Goal: Download file/media

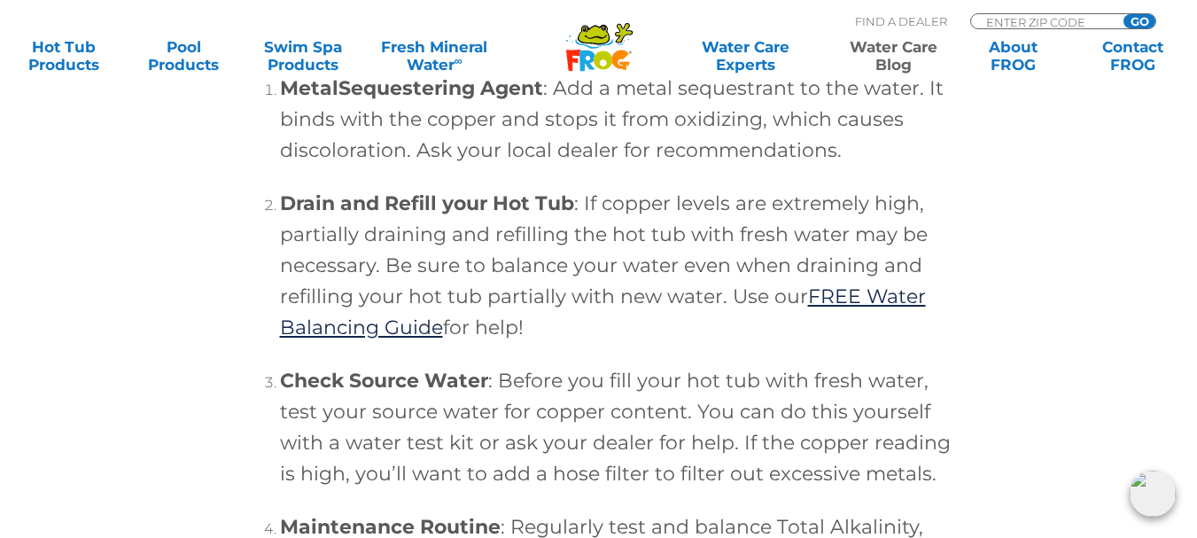
scroll to position [5917, 0]
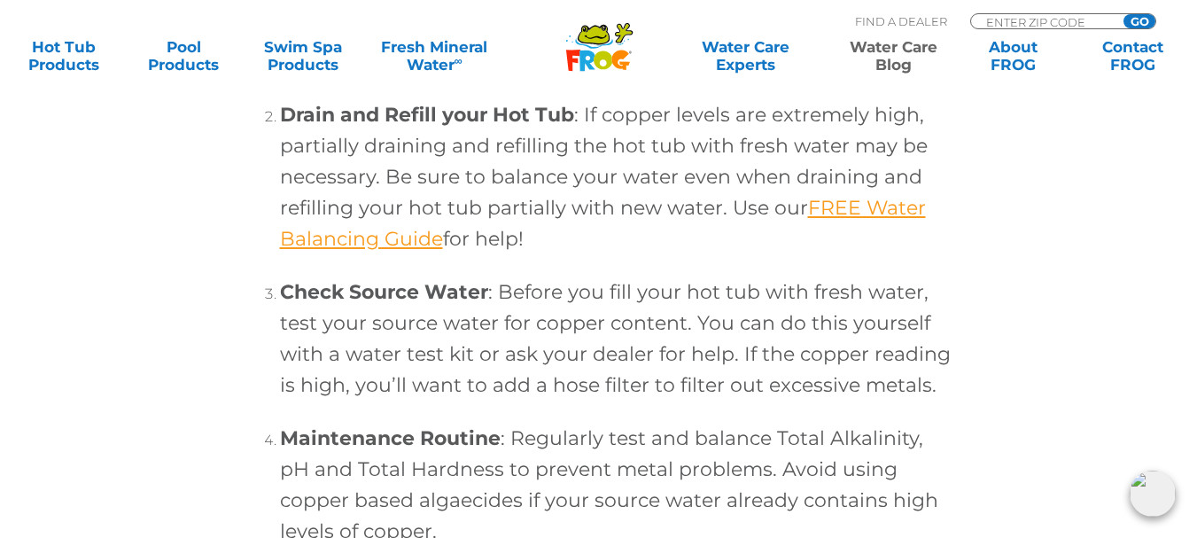
click at [867, 233] on link "FREE Water Balancing Guide" at bounding box center [603, 223] width 646 height 55
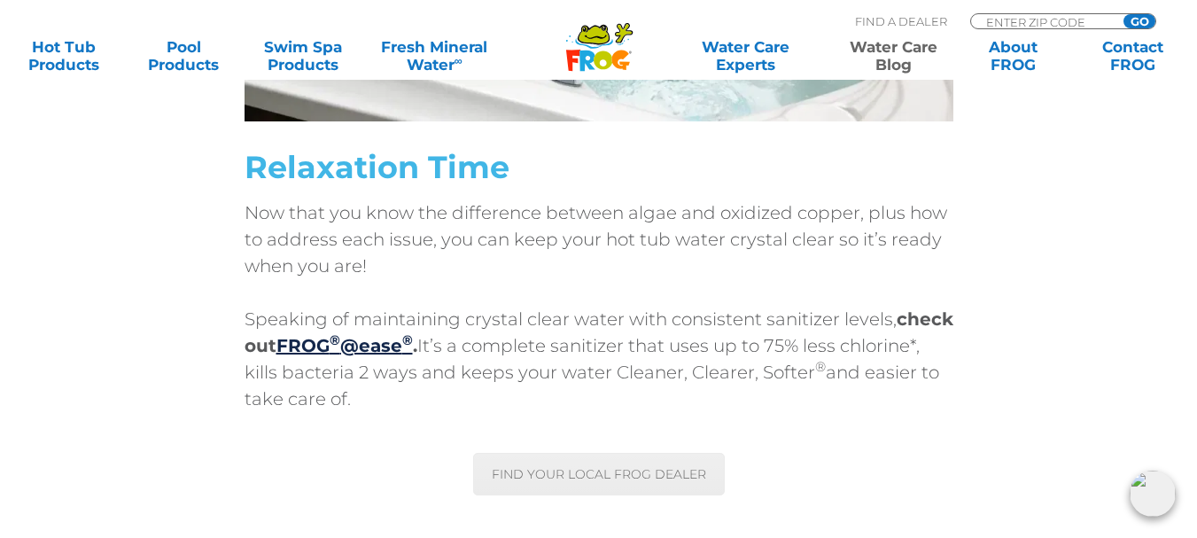
scroll to position [7955, 0]
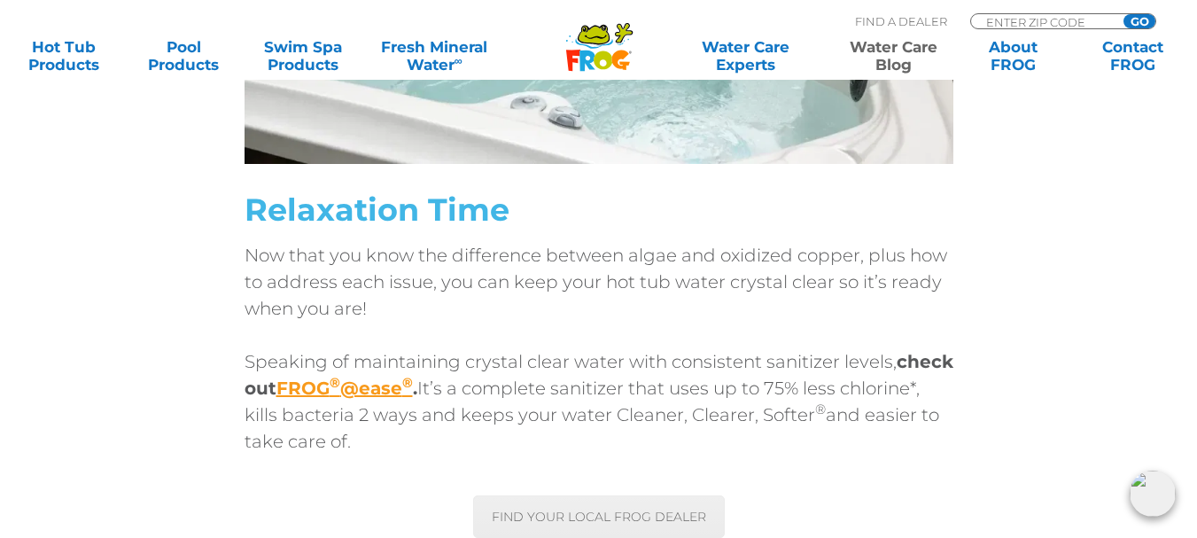
click at [368, 381] on link "FROG ® @ease ®" at bounding box center [344, 387] width 136 height 21
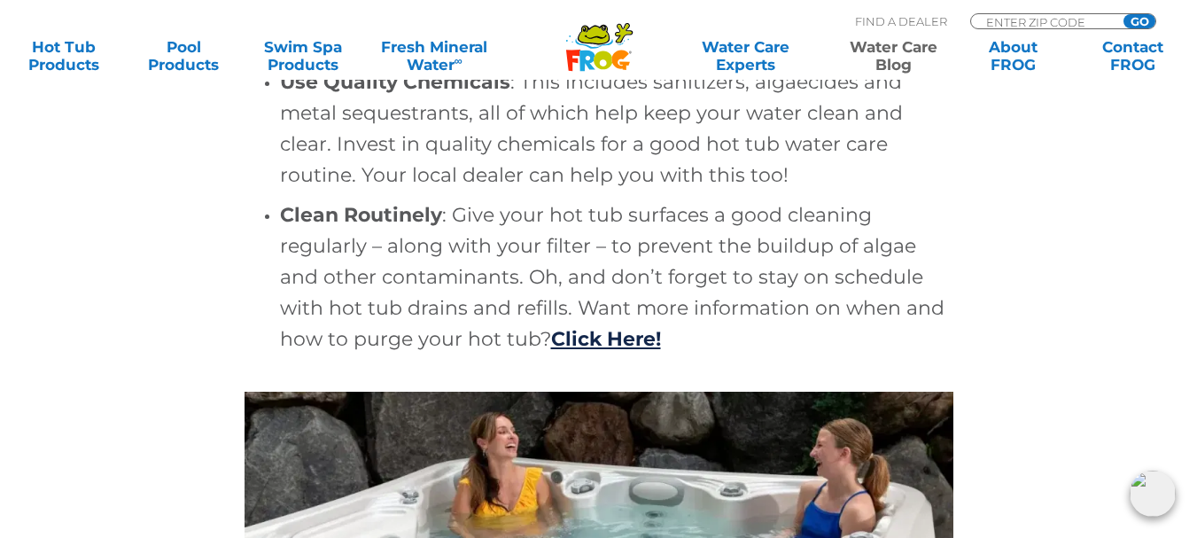
scroll to position [7246, 0]
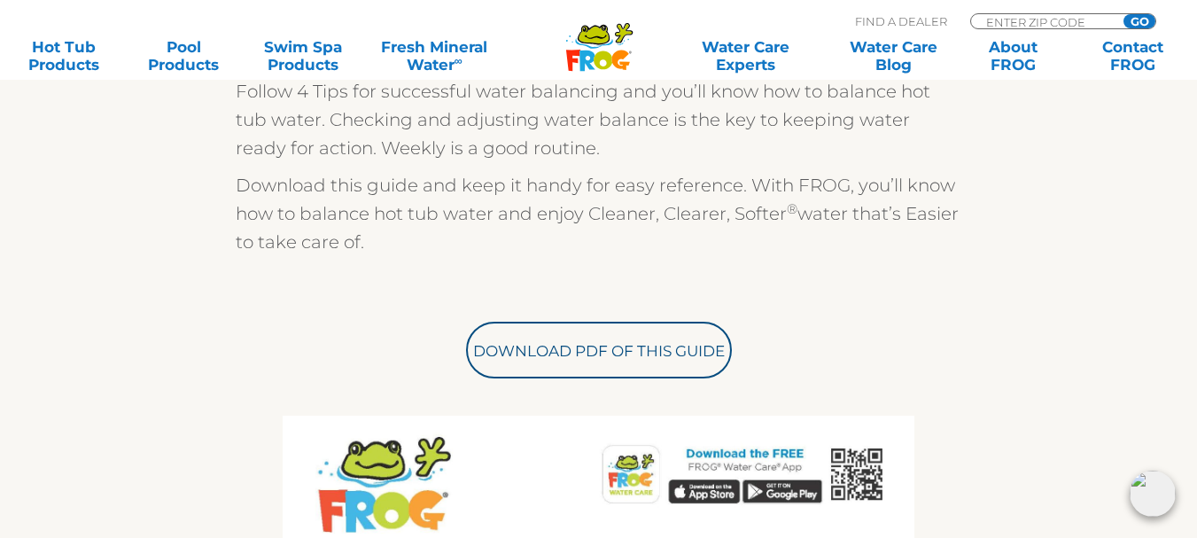
scroll to position [620, 0]
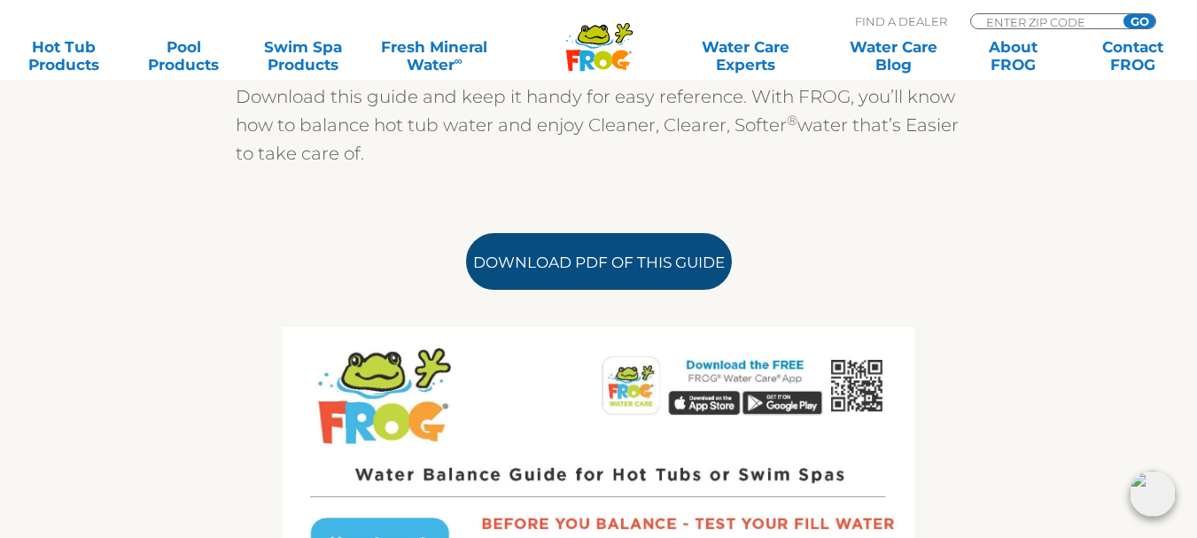
click at [596, 268] on link "Download PDF of this Guide" at bounding box center [599, 261] width 266 height 57
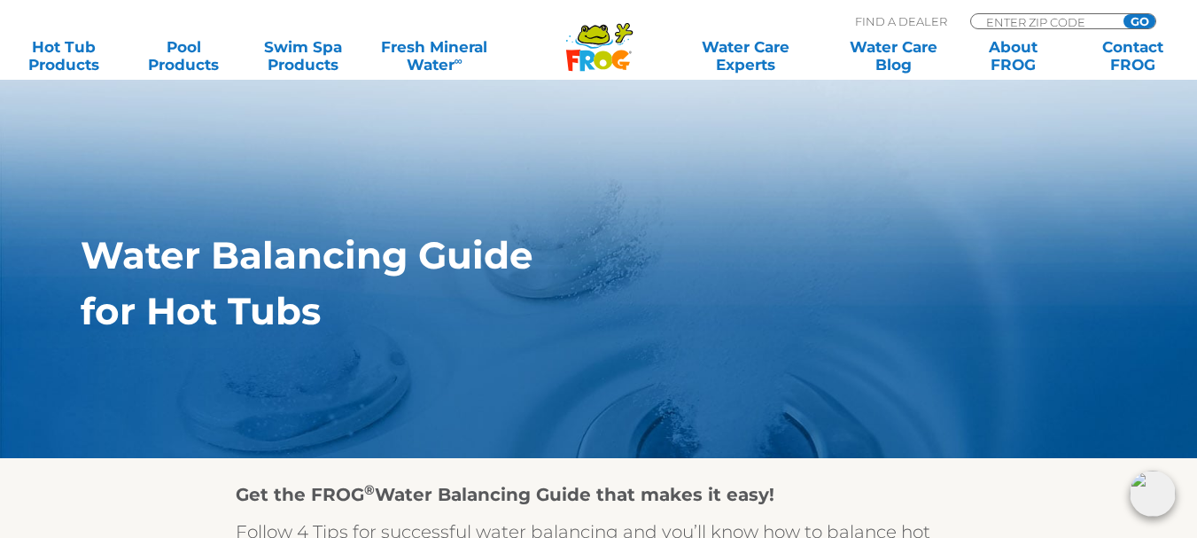
scroll to position [0, 0]
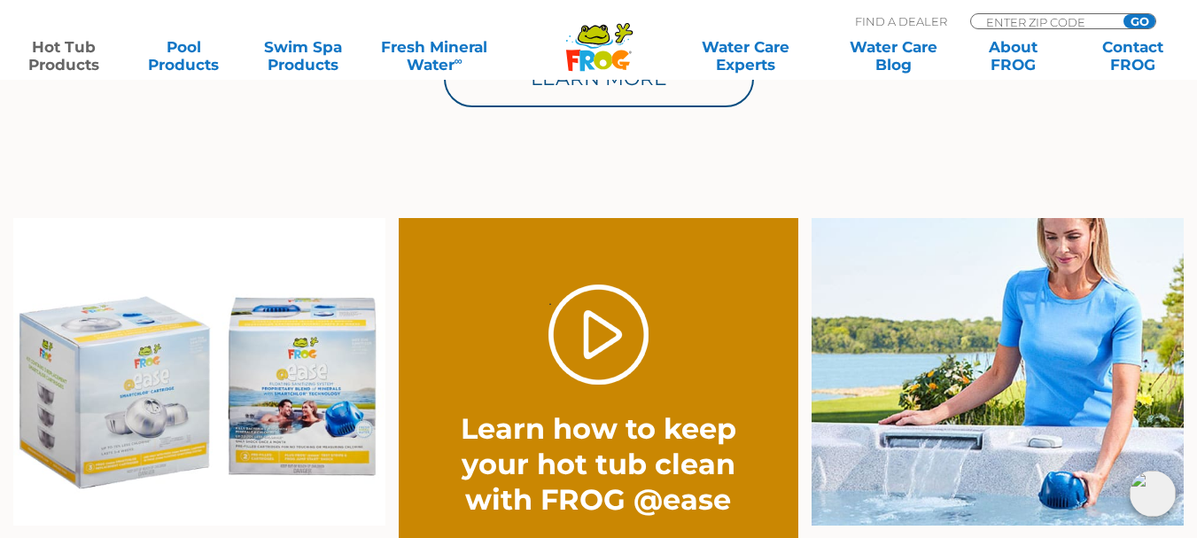
scroll to position [1329, 0]
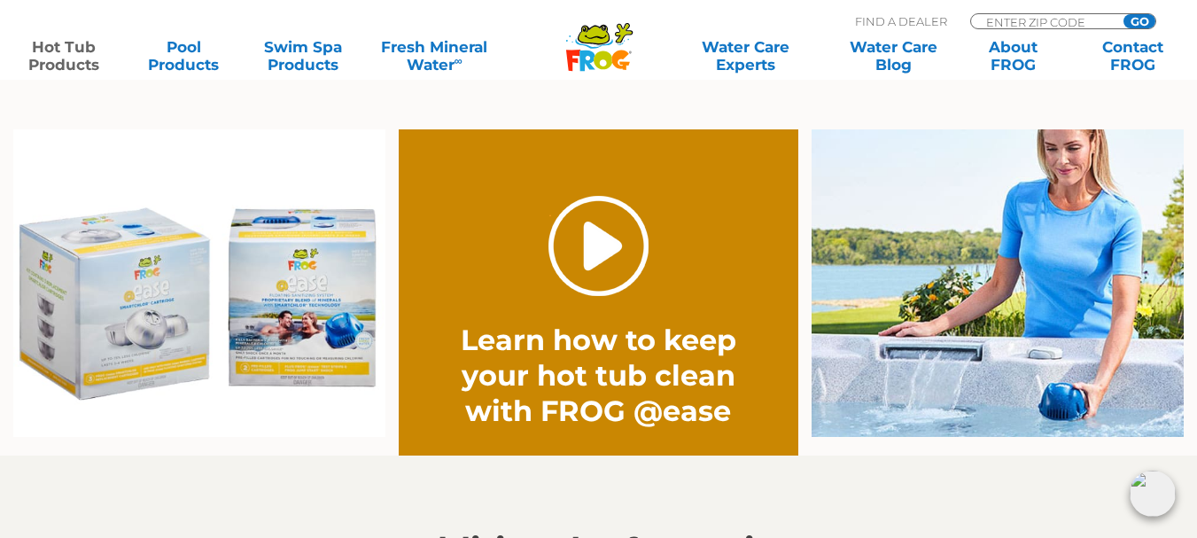
click at [602, 248] on link "." at bounding box center [598, 246] width 100 height 100
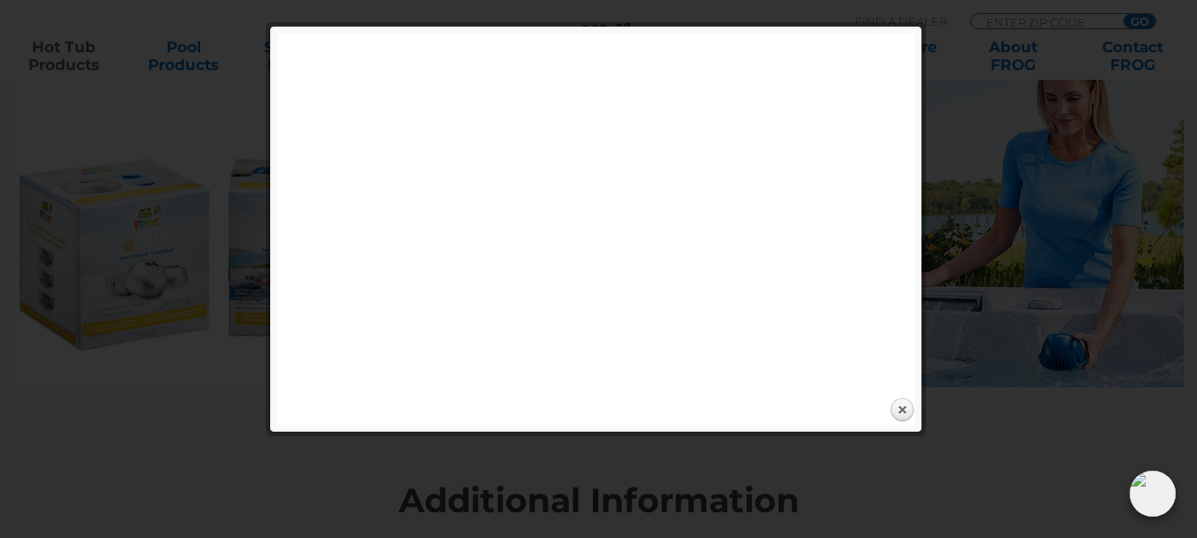
scroll to position [1417, 0]
